Goal: Task Accomplishment & Management: Complete application form

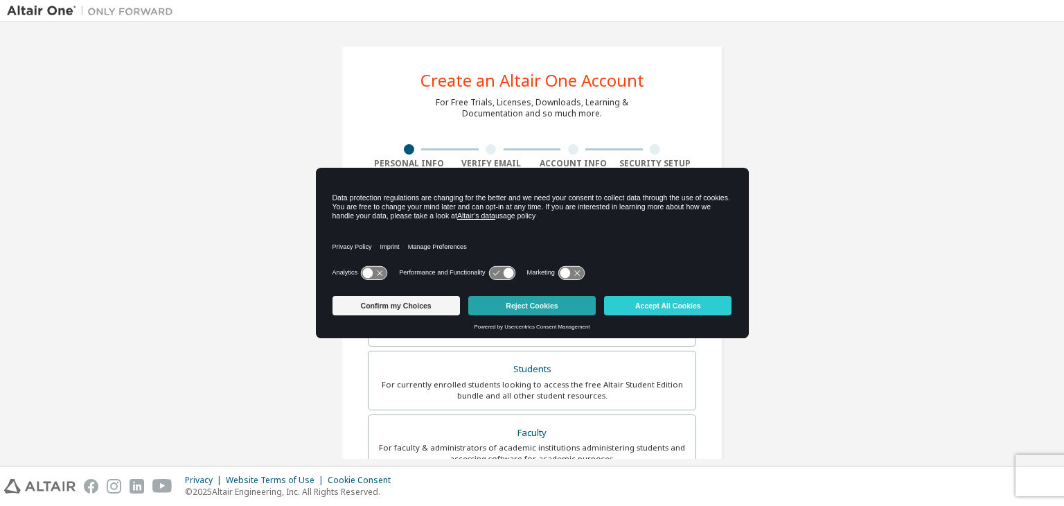
click at [494, 303] on button "Reject Cookies" at bounding box center [531, 305] width 127 height 19
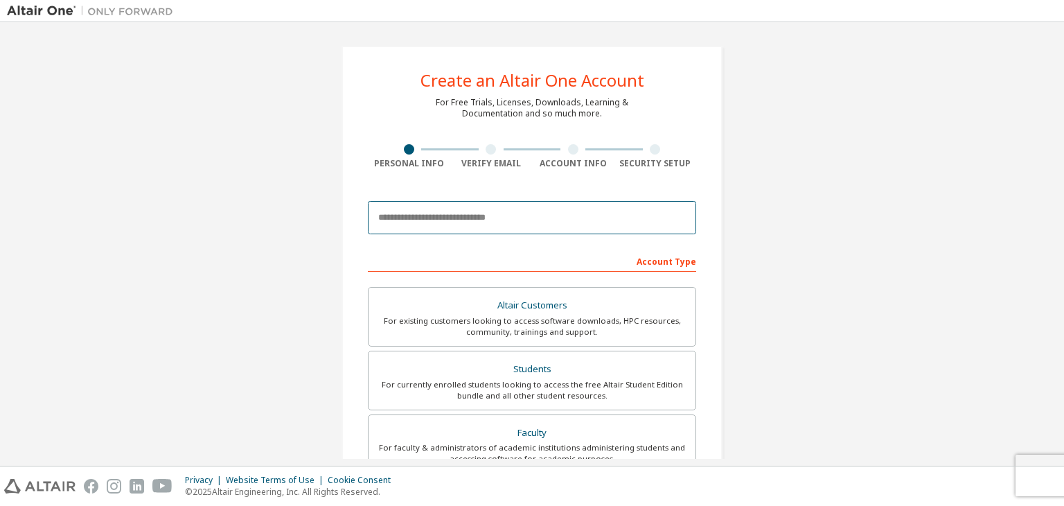
click at [459, 215] on input "email" at bounding box center [532, 217] width 328 height 33
type input "*"
click at [412, 220] on input "email" at bounding box center [532, 217] width 328 height 33
type input "**********"
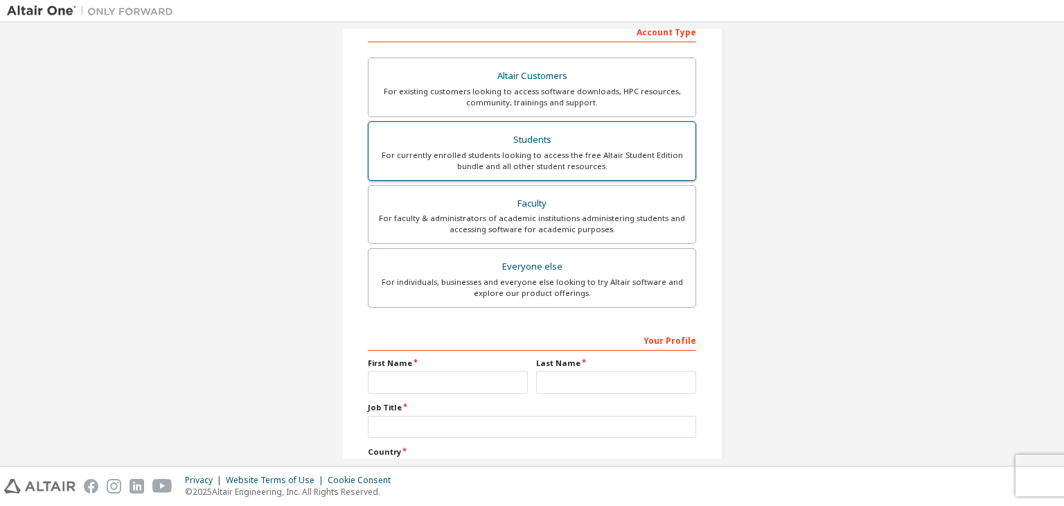
scroll to position [346, 0]
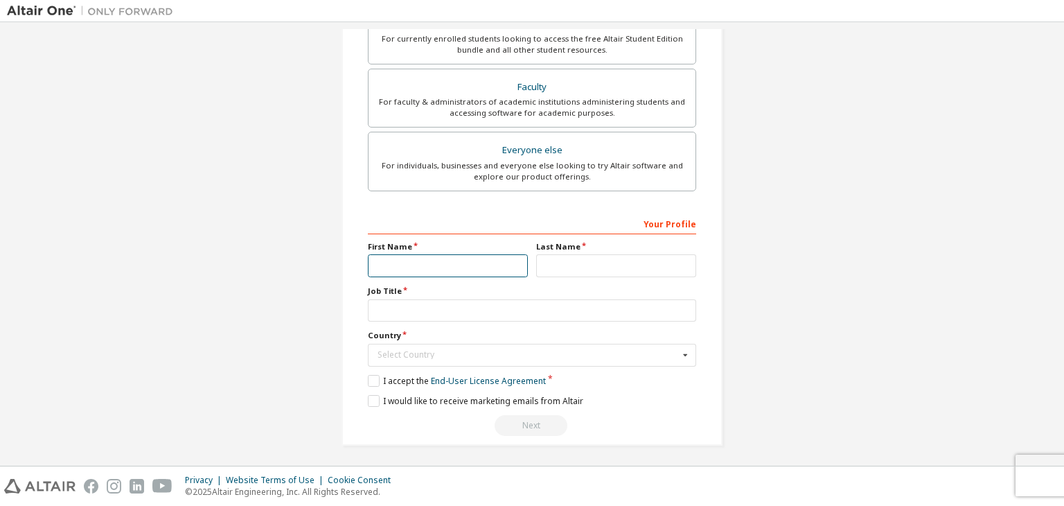
click at [463, 273] on input "text" at bounding box center [448, 265] width 160 height 23
type input "******"
click at [592, 256] on input "text" at bounding box center [616, 265] width 160 height 23
type input "******"
click at [547, 344] on input "text" at bounding box center [532, 354] width 327 height 21
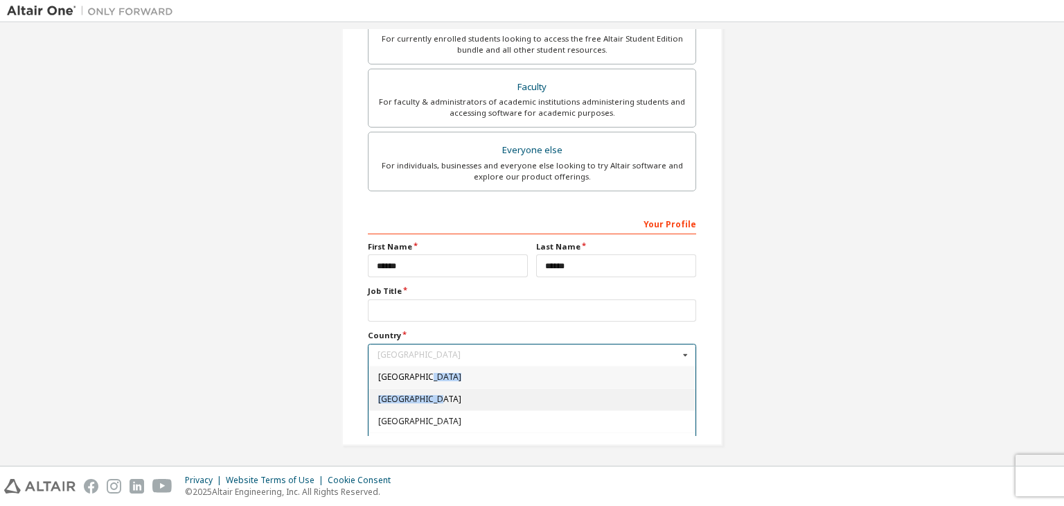
drag, startPoint x: 684, startPoint y: 371, endPoint x: 683, endPoint y: 393, distance: 22.2
click at [687, 392] on div "[GEOGRAPHIC_DATA] [GEOGRAPHIC_DATA] [GEOGRAPHIC_DATA] [GEOGRAPHIC_DATA] [US_STA…" at bounding box center [532, 432] width 328 height 133
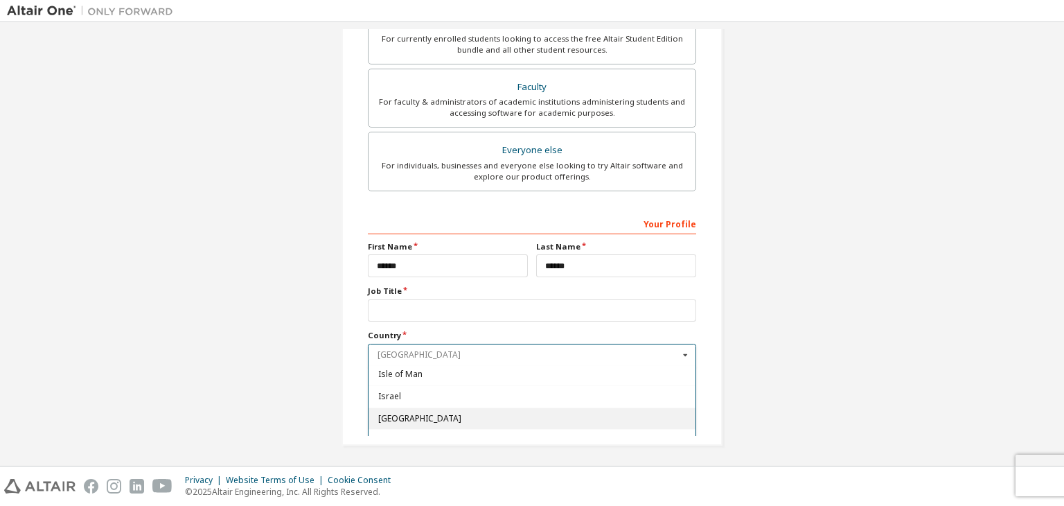
scroll to position [2344, 0]
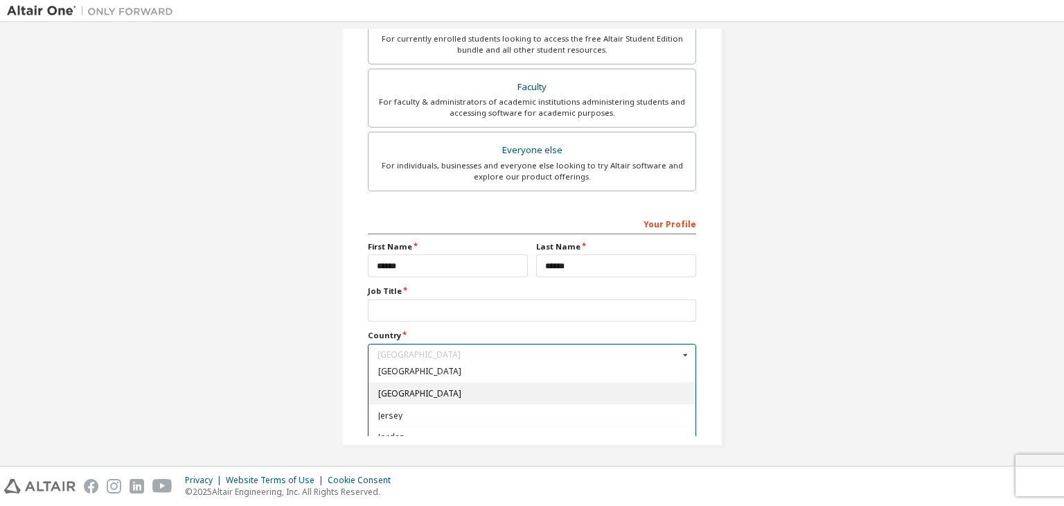
click at [589, 382] on div "[GEOGRAPHIC_DATA]" at bounding box center [532, 393] width 327 height 22
type input "***"
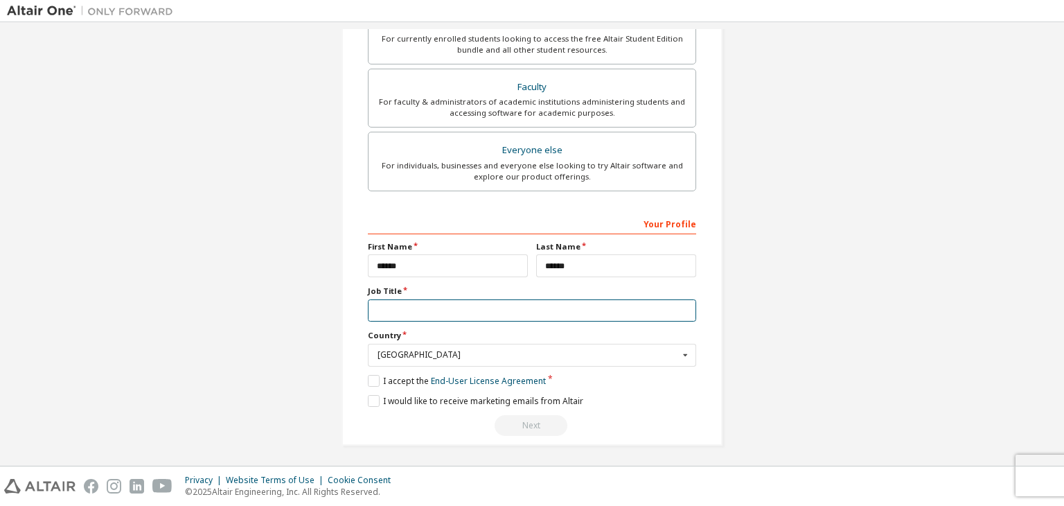
click at [572, 309] on input "text" at bounding box center [532, 310] width 328 height 23
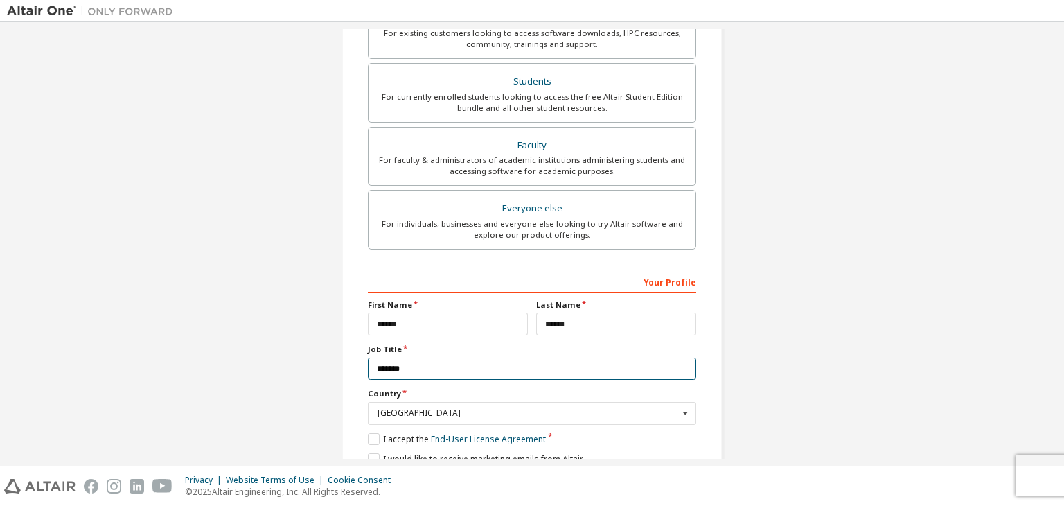
scroll to position [207, 0]
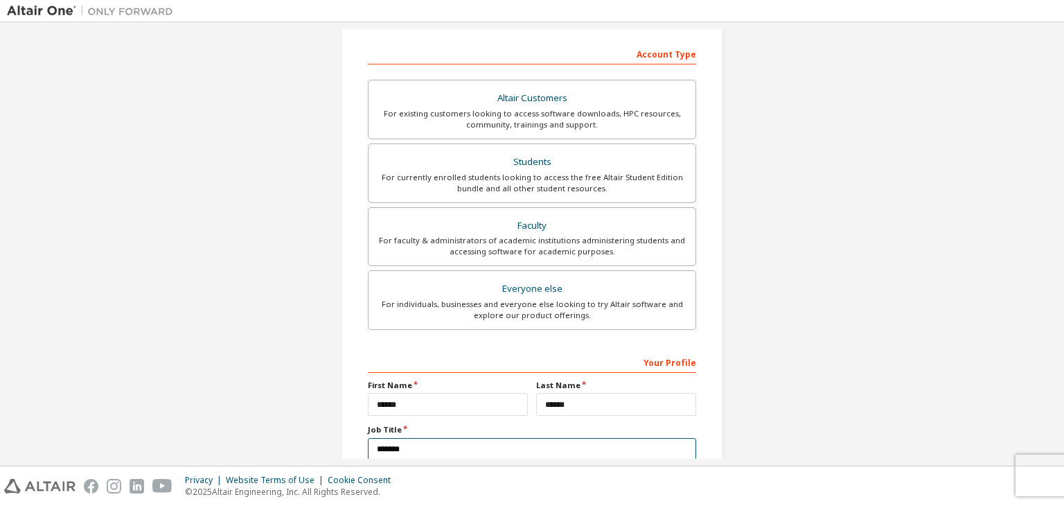
type input "*******"
click at [418, 200] on label "Students For currently enrolled students looking to access the free Altair Stud…" at bounding box center [532, 173] width 328 height 60
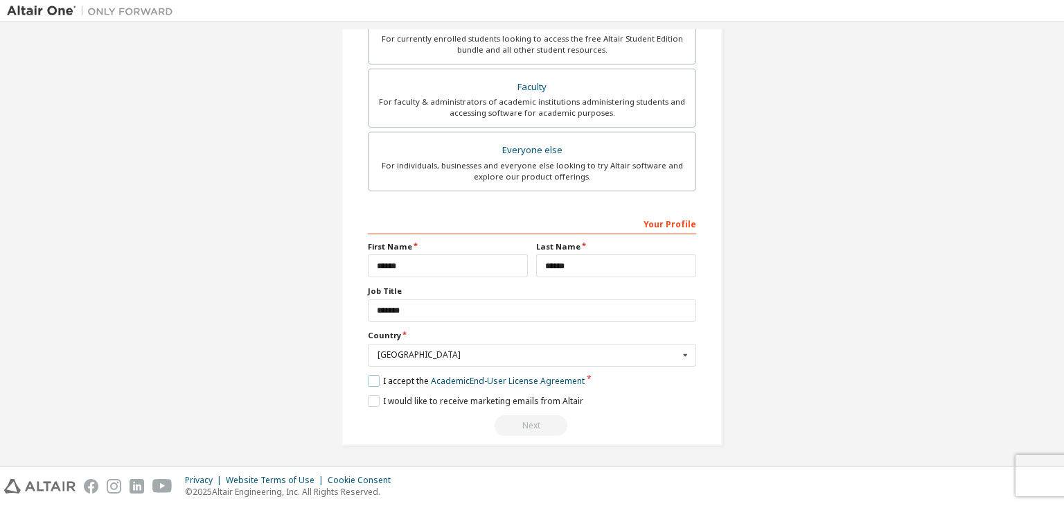
click at [373, 376] on label "I accept the Academic End-User License Agreement" at bounding box center [476, 381] width 217 height 12
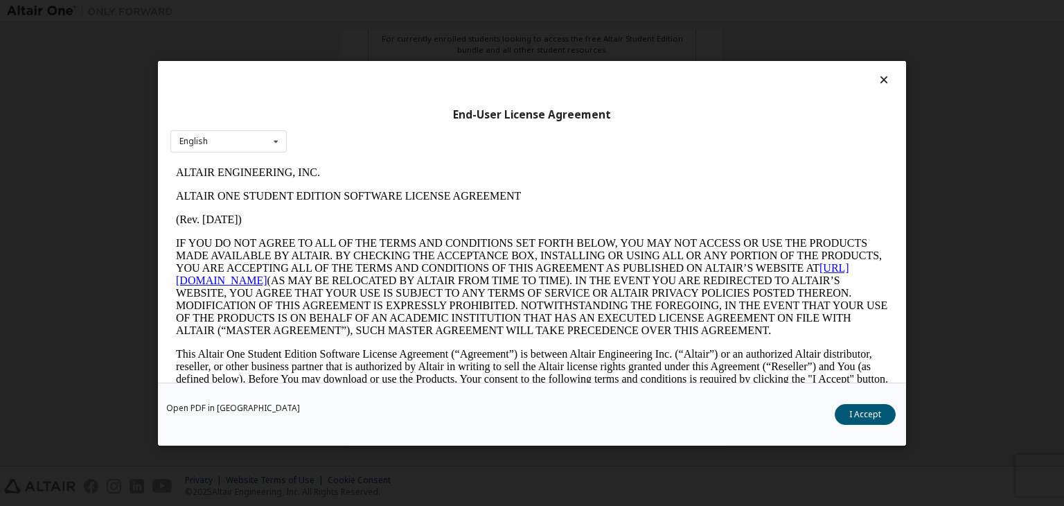
scroll to position [0, 0]
click at [854, 417] on button "I Accept" at bounding box center [865, 414] width 61 height 21
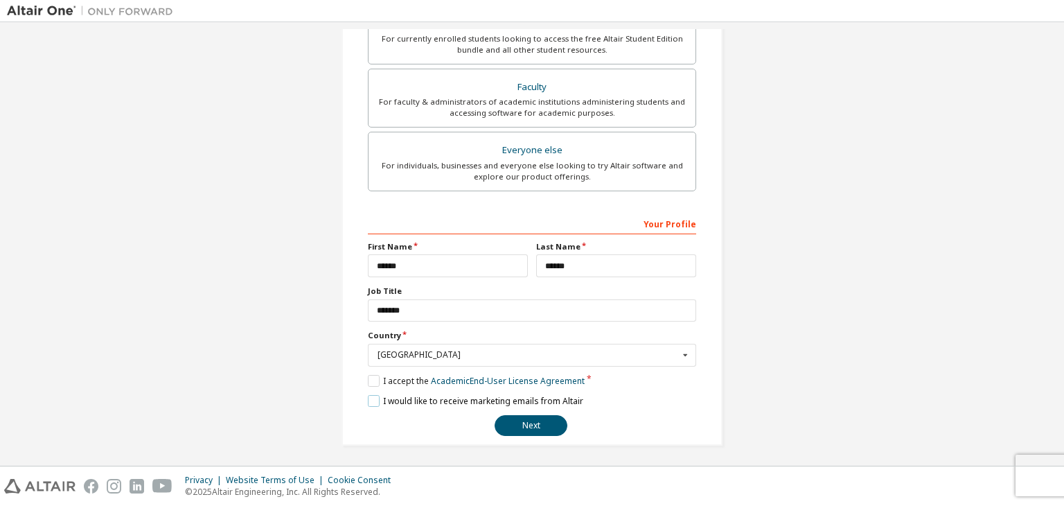
click at [368, 397] on label "I would like to receive marketing emails from Altair" at bounding box center [475, 401] width 215 height 12
click at [369, 397] on label "I would like to receive marketing emails from Altair" at bounding box center [475, 401] width 215 height 12
click at [527, 425] on button "Next" at bounding box center [531, 425] width 73 height 21
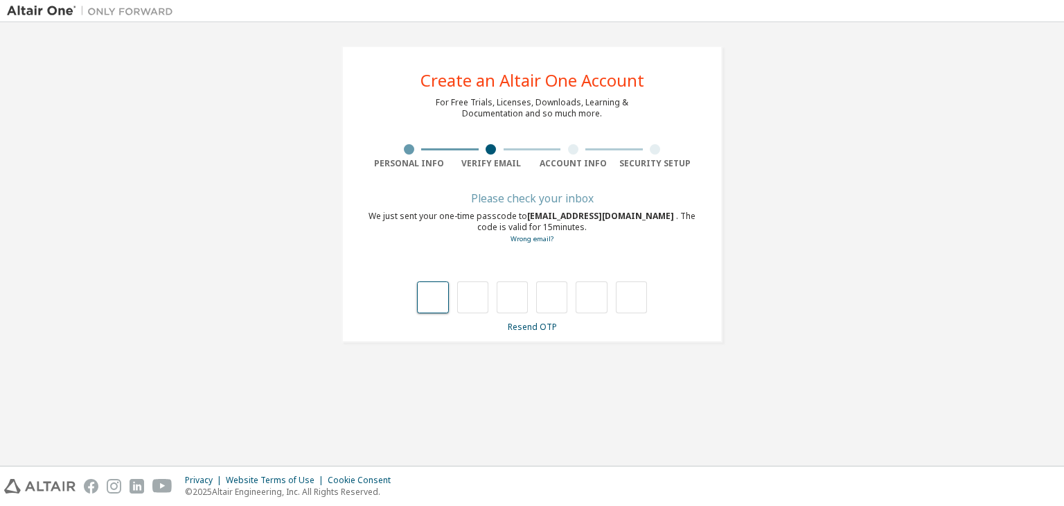
click at [434, 301] on input "text" at bounding box center [432, 297] width 31 height 32
type input "*"
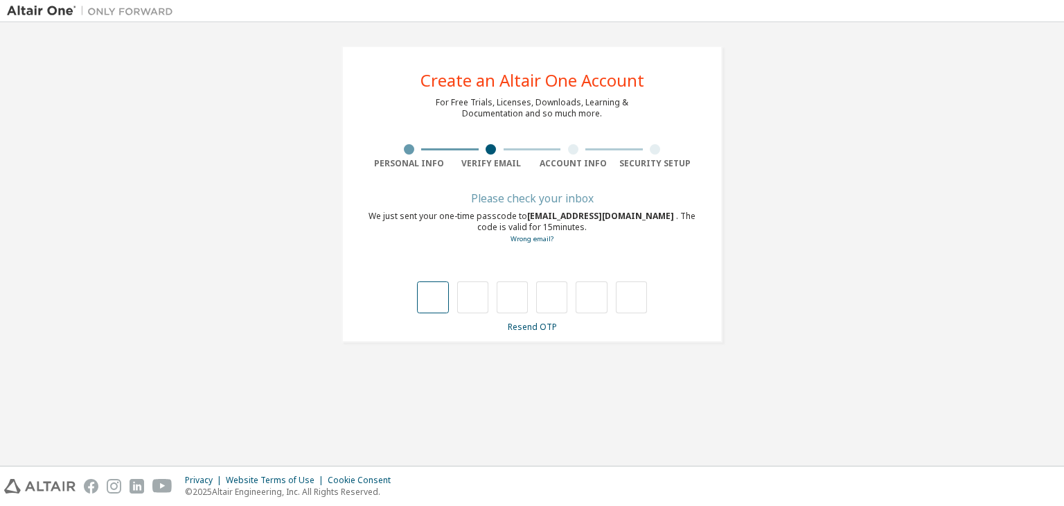
type input "*"
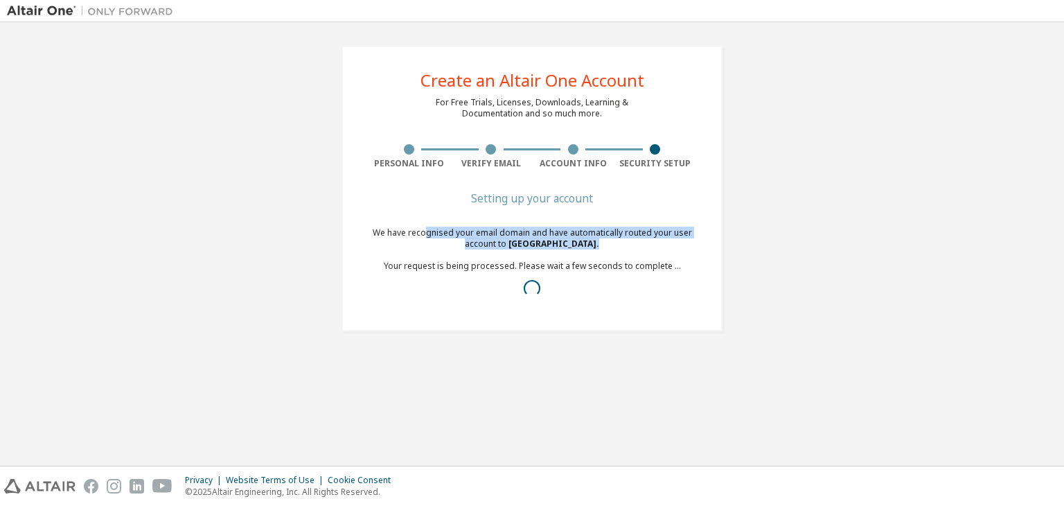
drag, startPoint x: 426, startPoint y: 229, endPoint x: 610, endPoint y: 244, distance: 184.2
click at [609, 245] on div "We have recognised your email domain and have automatically routed your user ac…" at bounding box center [532, 266] width 328 height 78
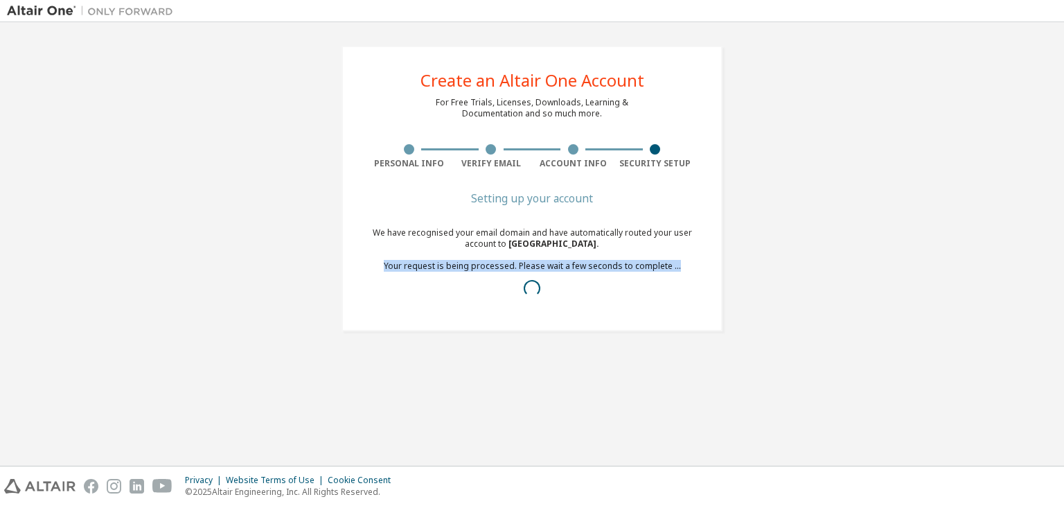
drag, startPoint x: 385, startPoint y: 269, endPoint x: 670, endPoint y: 275, distance: 284.8
click at [670, 275] on div "We have recognised your email domain and have automatically routed your user ac…" at bounding box center [532, 266] width 328 height 78
